Goal: Task Accomplishment & Management: Use online tool/utility

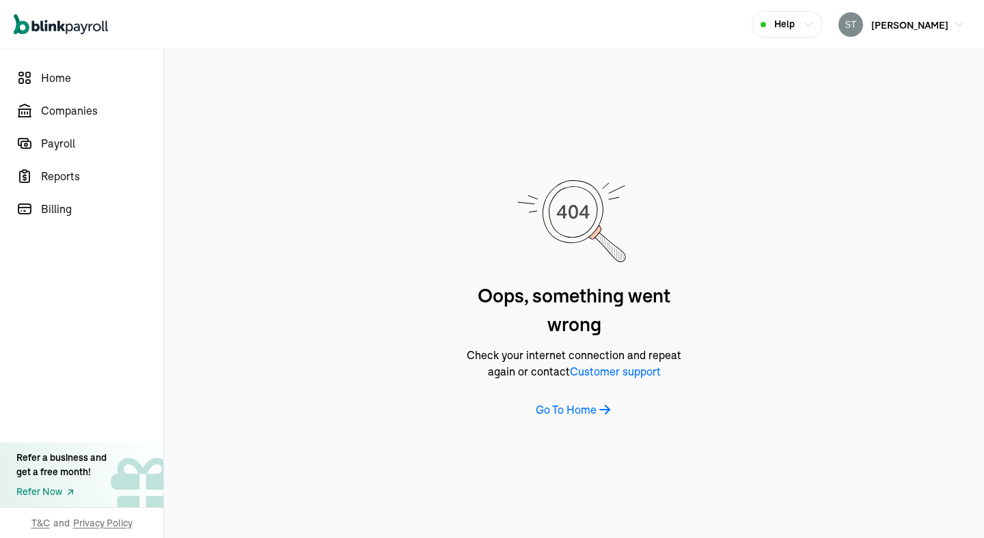
click at [592, 409] on div "Go To Home" at bounding box center [574, 410] width 77 height 16
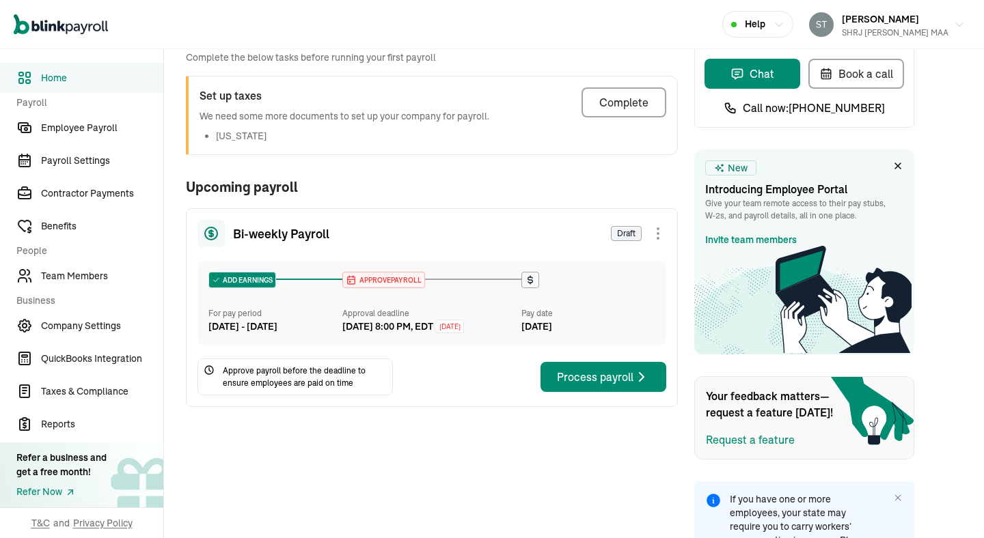
click at [499, 407] on div "Bi-weekly Payroll Draft ADD EARNINGS For pay period [DATE] - [DATE] APPROVE PAY…" at bounding box center [432, 307] width 492 height 199
click at [385, 277] on span "APPROVE PAYROLL" at bounding box center [389, 280] width 65 height 10
click at [425, 278] on div "APPROVE PAYROLL" at bounding box center [383, 280] width 83 height 16
click at [423, 278] on div "APPROVE PAYROLL" at bounding box center [383, 280] width 81 height 15
drag, startPoint x: 423, startPoint y: 278, endPoint x: 358, endPoint y: 280, distance: 65.6
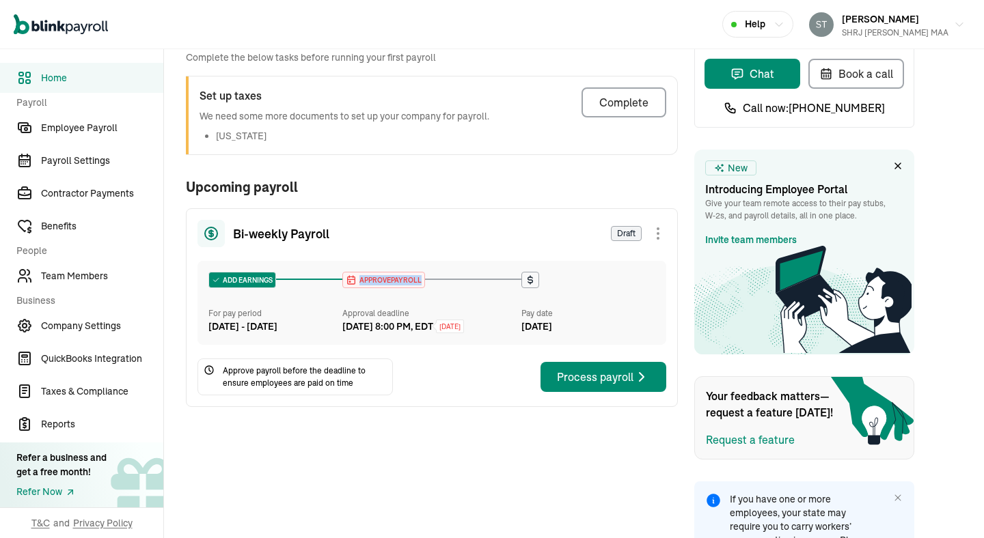
click at [358, 280] on div "APPROVE PAYROLL" at bounding box center [383, 280] width 81 height 15
click at [382, 281] on span "APPROVE PAYROLL" at bounding box center [389, 280] width 65 height 10
drag, startPoint x: 415, startPoint y: 281, endPoint x: 424, endPoint y: 280, distance: 9.6
click at [424, 280] on div "APPROVE PAYROLL" at bounding box center [383, 280] width 81 height 15
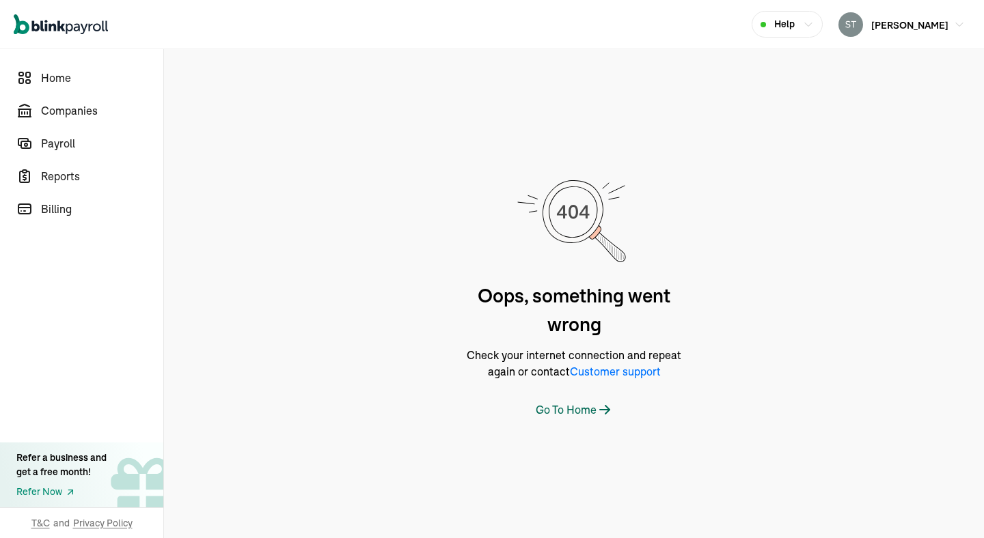
click at [592, 409] on div "Go To Home" at bounding box center [574, 410] width 77 height 16
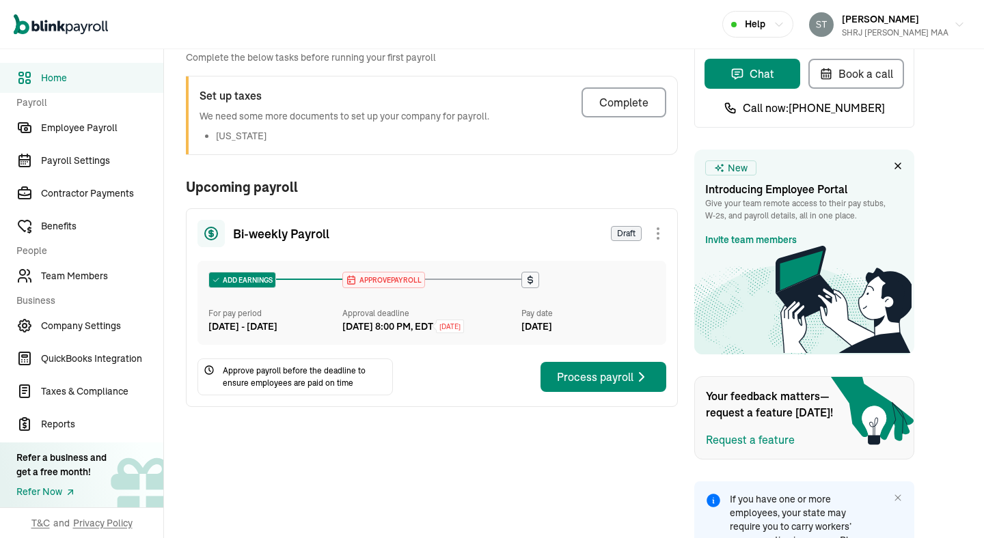
click at [499, 407] on div "Bi-weekly Payroll Draft ADD EARNINGS For pay period [DATE] - [DATE] APPROVE PAY…" at bounding box center [432, 307] width 492 height 199
click at [385, 277] on span "APPROVE PAYROLL" at bounding box center [389, 280] width 65 height 10
click at [425, 278] on div "APPROVE PAYROLL" at bounding box center [383, 280] width 83 height 16
click at [423, 278] on div "APPROVE PAYROLL" at bounding box center [383, 280] width 81 height 15
drag, startPoint x: 423, startPoint y: 278, endPoint x: 358, endPoint y: 280, distance: 65.6
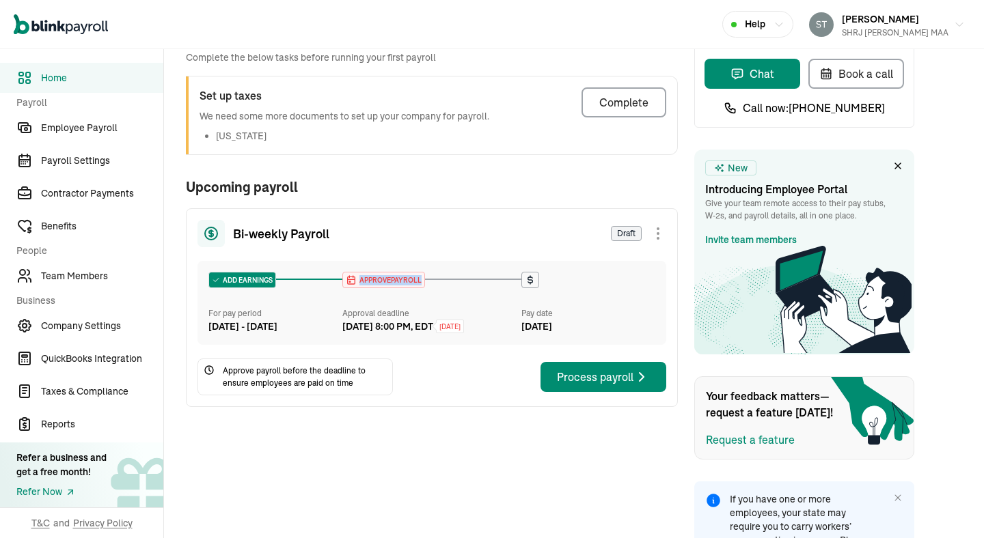
click at [358, 280] on div "APPROVE PAYROLL" at bounding box center [383, 280] width 81 height 15
click at [382, 281] on span "APPROVE PAYROLL" at bounding box center [389, 280] width 65 height 10
drag, startPoint x: 415, startPoint y: 281, endPoint x: 424, endPoint y: 280, distance: 9.6
click at [424, 280] on div "APPROVE PAYROLL" at bounding box center [383, 280] width 81 height 15
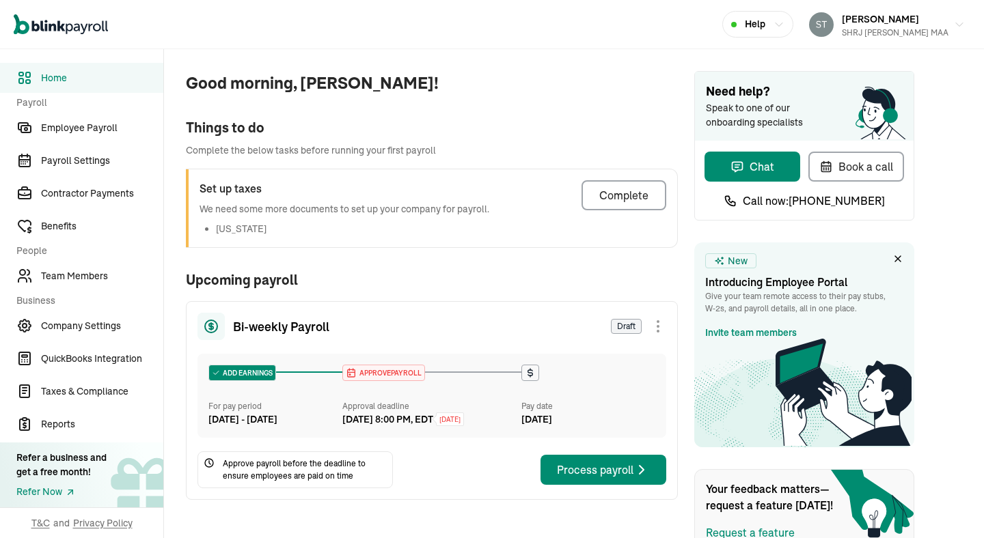
scroll to position [93, 0]
